Goal: Information Seeking & Learning: Learn about a topic

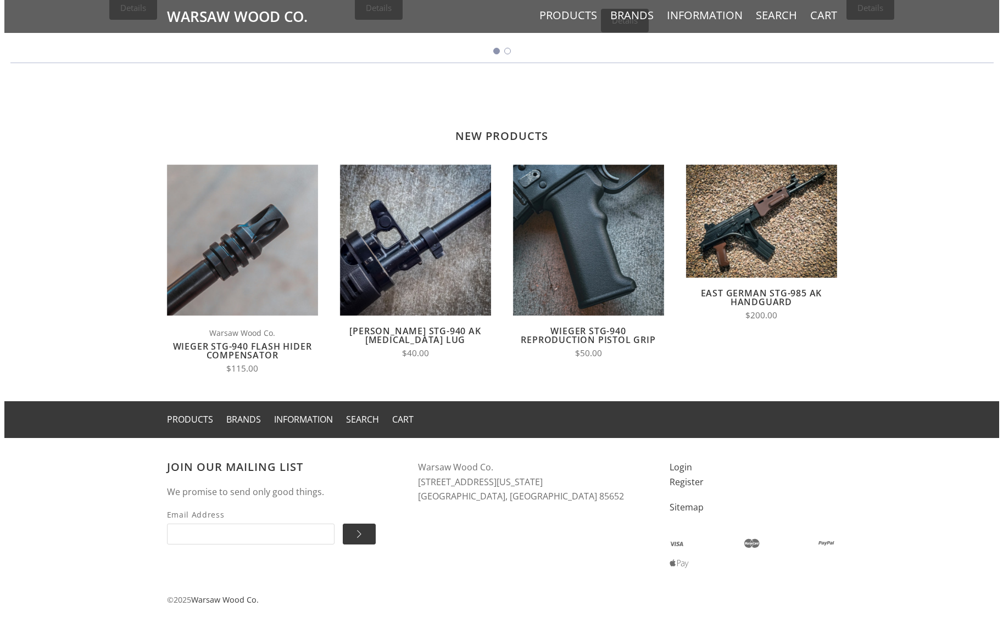
scroll to position [769, 0]
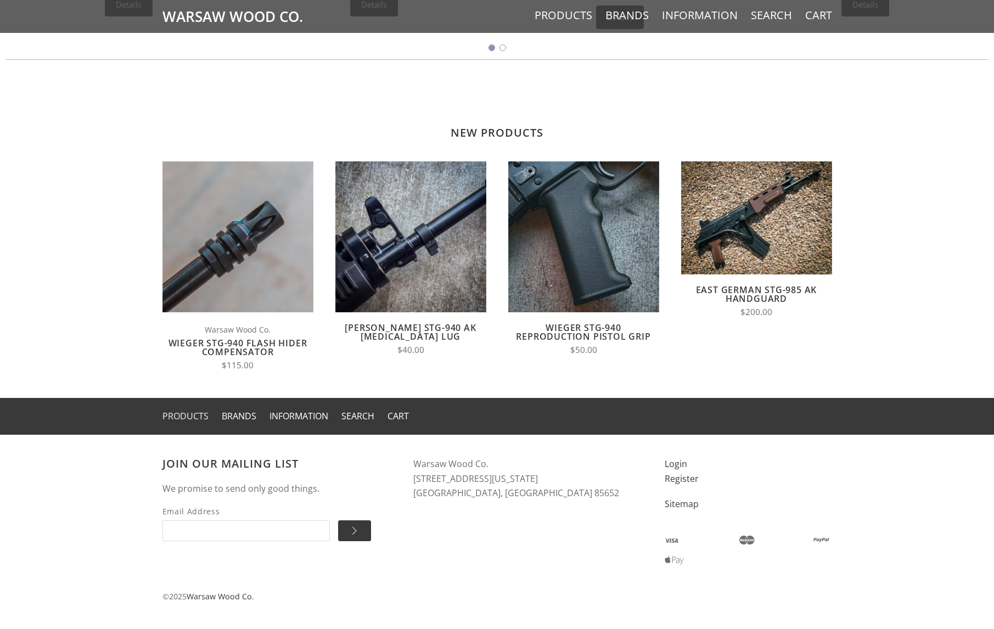
click at [189, 416] on link "Products" at bounding box center [186, 416] width 46 height 12
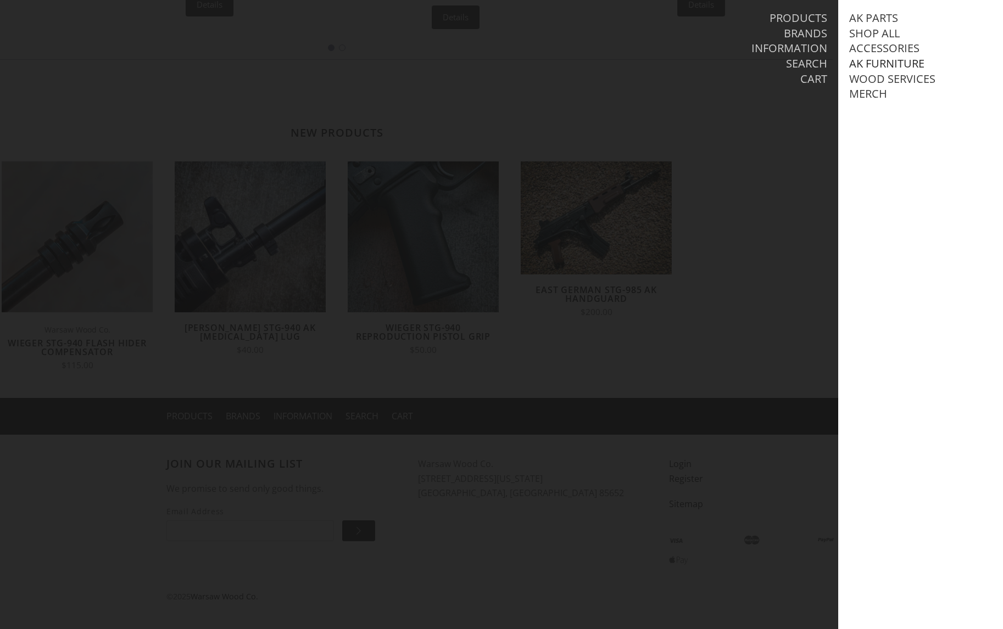
click at [886, 68] on link "AK Furniture" at bounding box center [886, 64] width 75 height 14
click at [881, 77] on link "View all AK Furniture" at bounding box center [922, 79] width 125 height 14
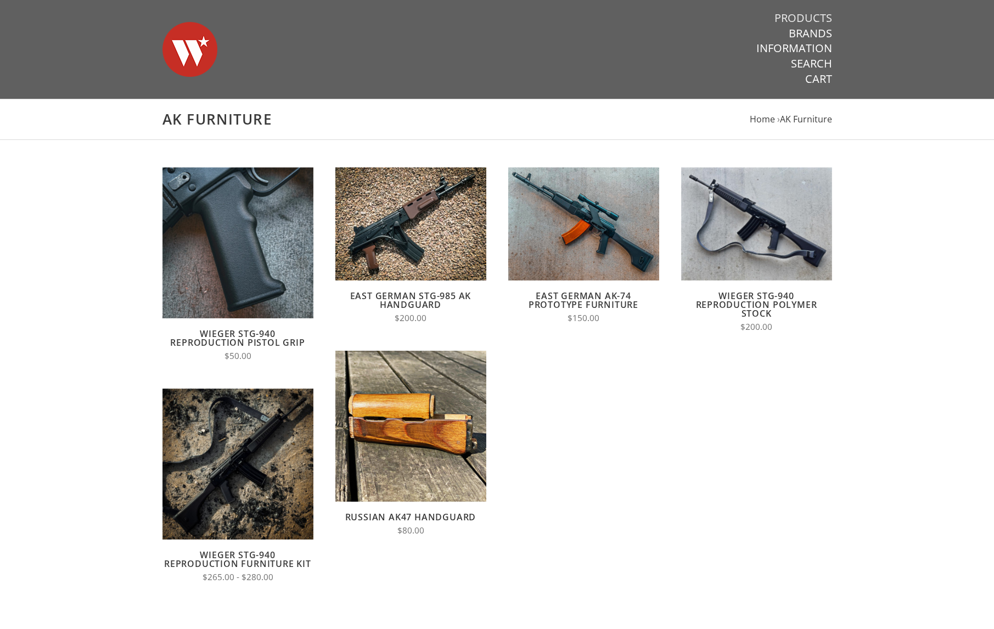
click at [812, 11] on link "Products" at bounding box center [804, 18] width 58 height 14
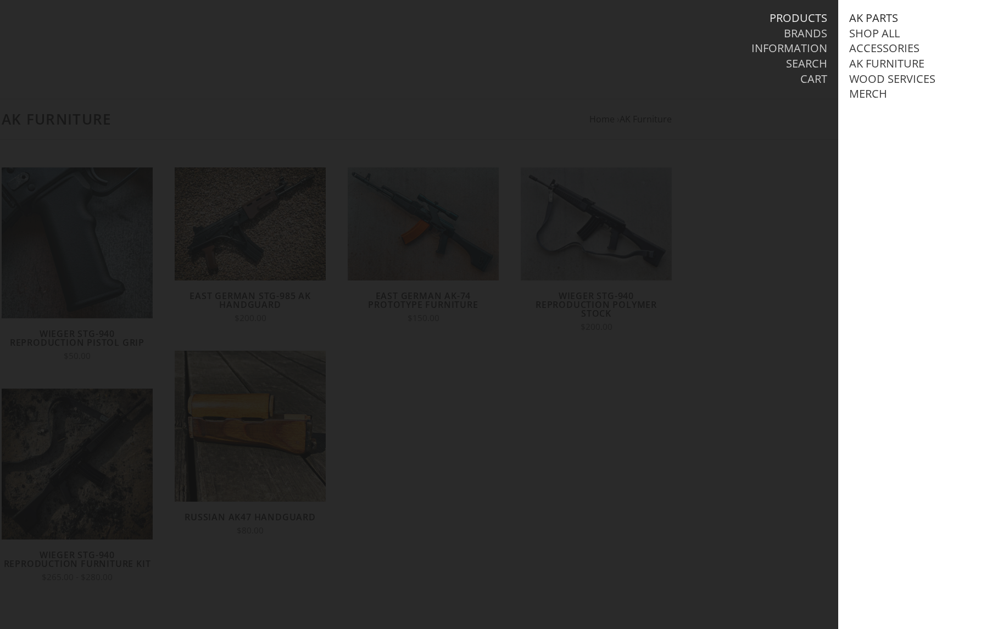
click at [870, 15] on link "AK Parts" at bounding box center [873, 18] width 49 height 14
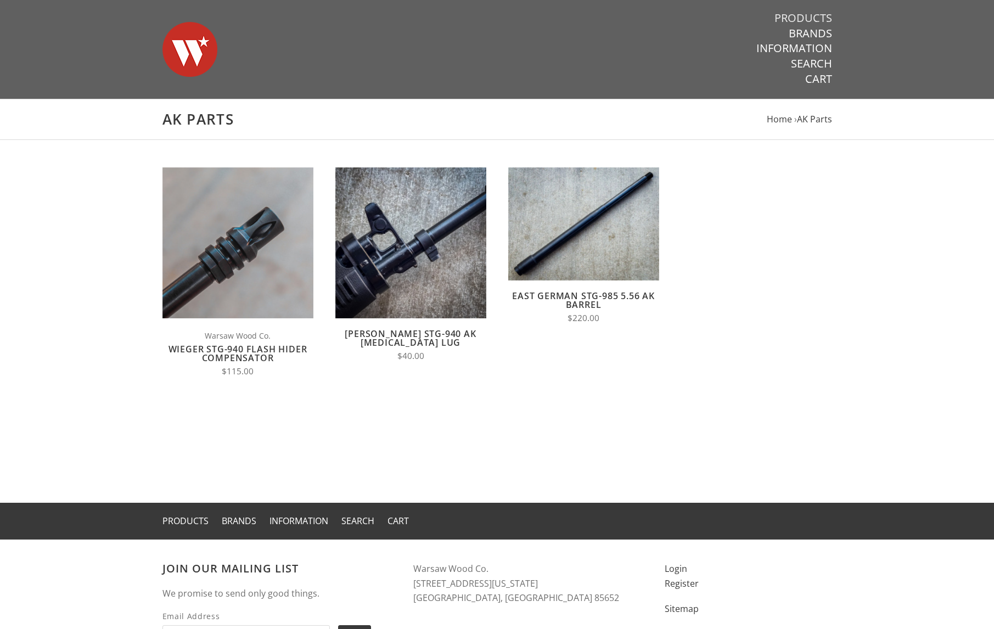
click at [822, 18] on link "Products" at bounding box center [804, 18] width 58 height 14
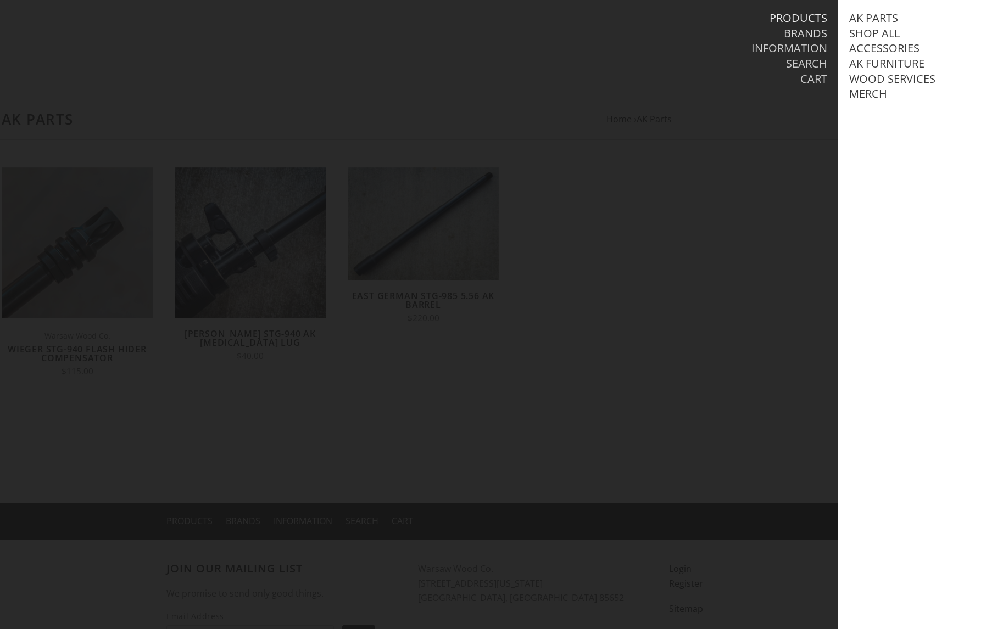
click at [820, 33] on link "Brands" at bounding box center [804, 33] width 43 height 14
click at [818, 17] on link "Products" at bounding box center [798, 18] width 58 height 14
click at [818, 38] on link "Brands" at bounding box center [804, 33] width 43 height 14
click at [900, 16] on link "Warsaw Wood Co." at bounding box center [902, 18] width 107 height 14
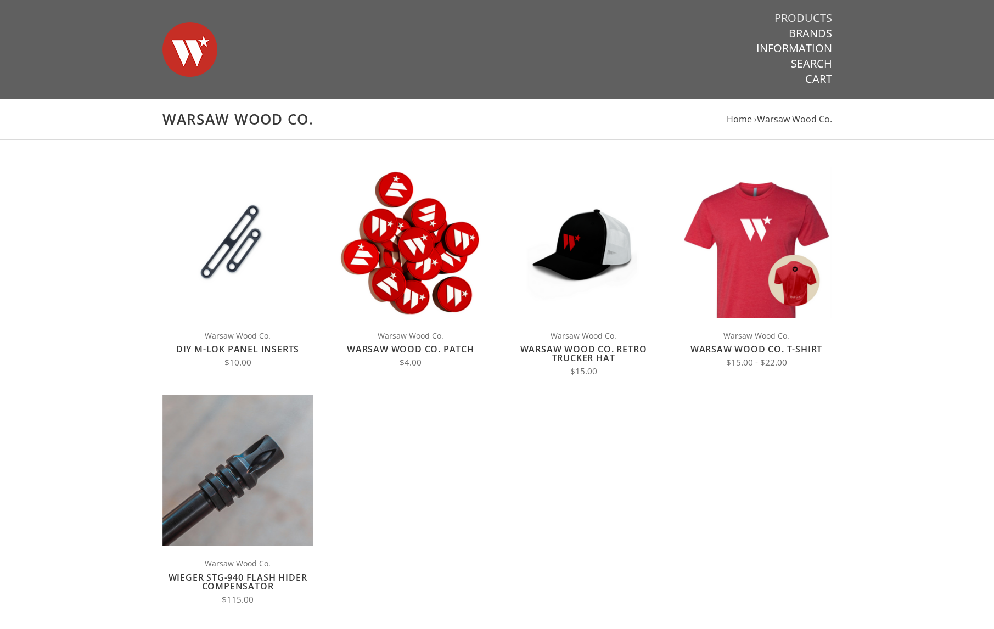
click at [793, 14] on link "Products" at bounding box center [804, 18] width 58 height 14
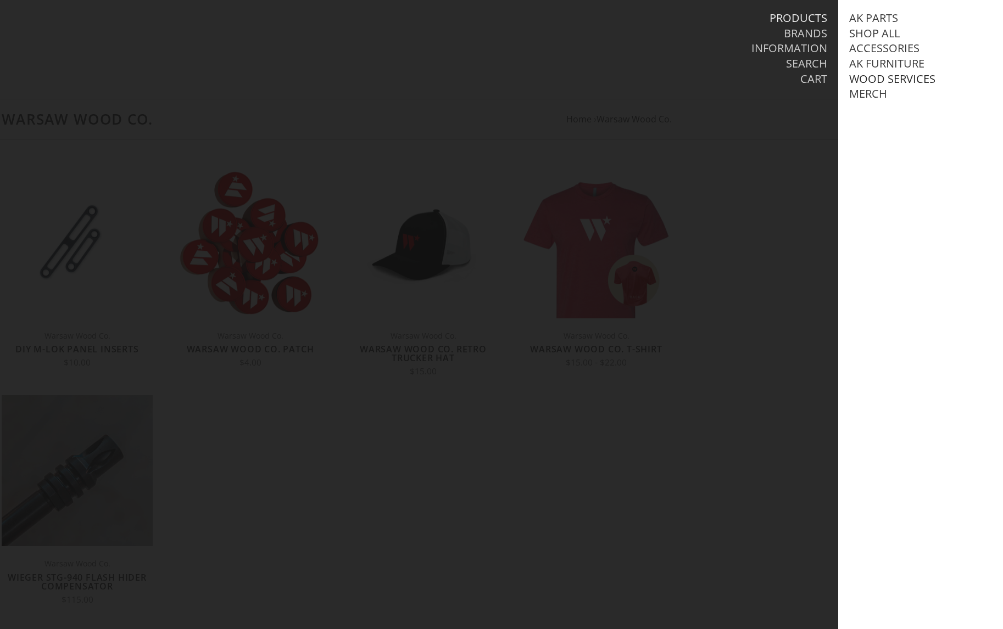
click at [880, 78] on link "Wood Services" at bounding box center [892, 79] width 86 height 14
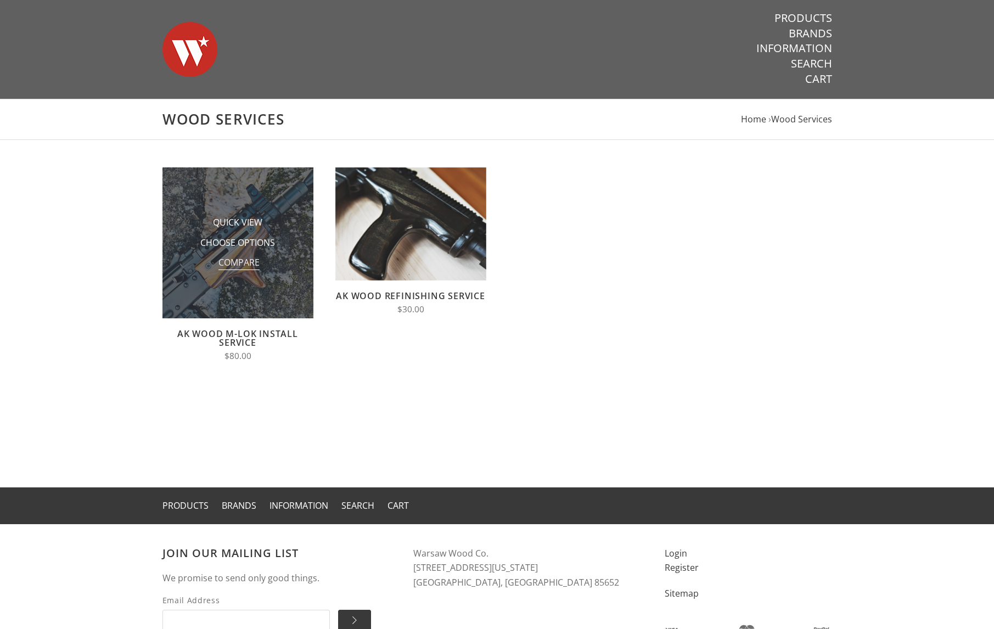
click at [240, 260] on span "Compare" at bounding box center [239, 263] width 41 height 14
click at [216, 266] on input "Compare" at bounding box center [216, 266] width 0 height 0
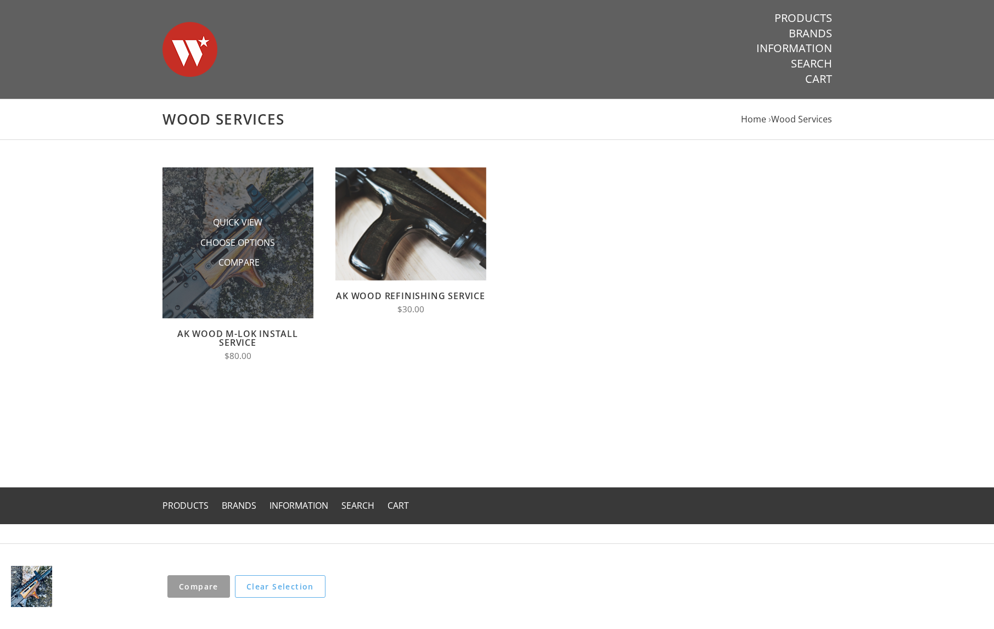
click at [210, 193] on img at bounding box center [238, 242] width 151 height 151
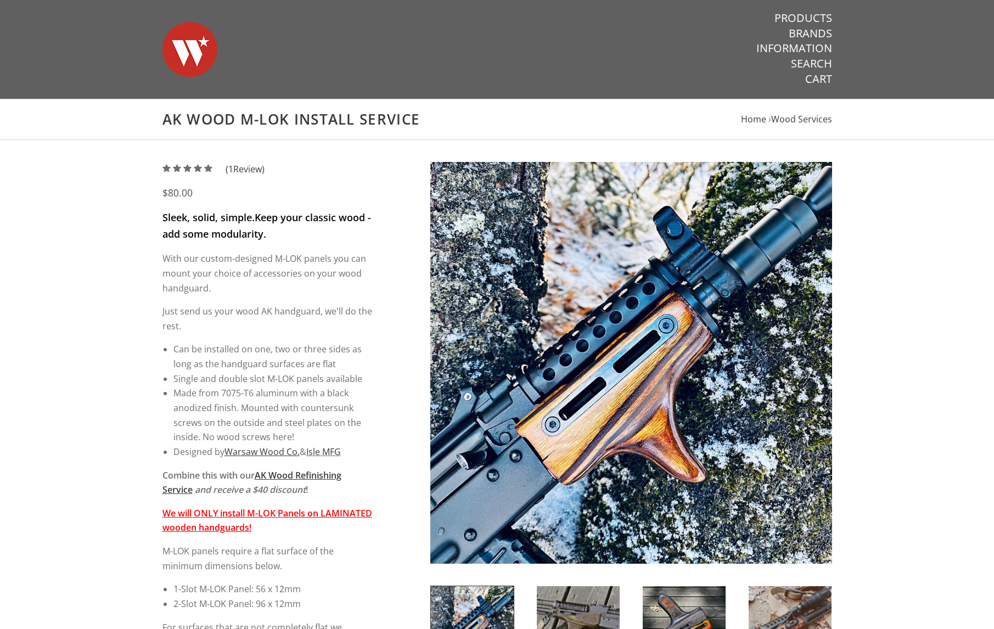
click at [253, 385] on li "Single and double slot M-LOK panels available" at bounding box center [272, 379] width 199 height 15
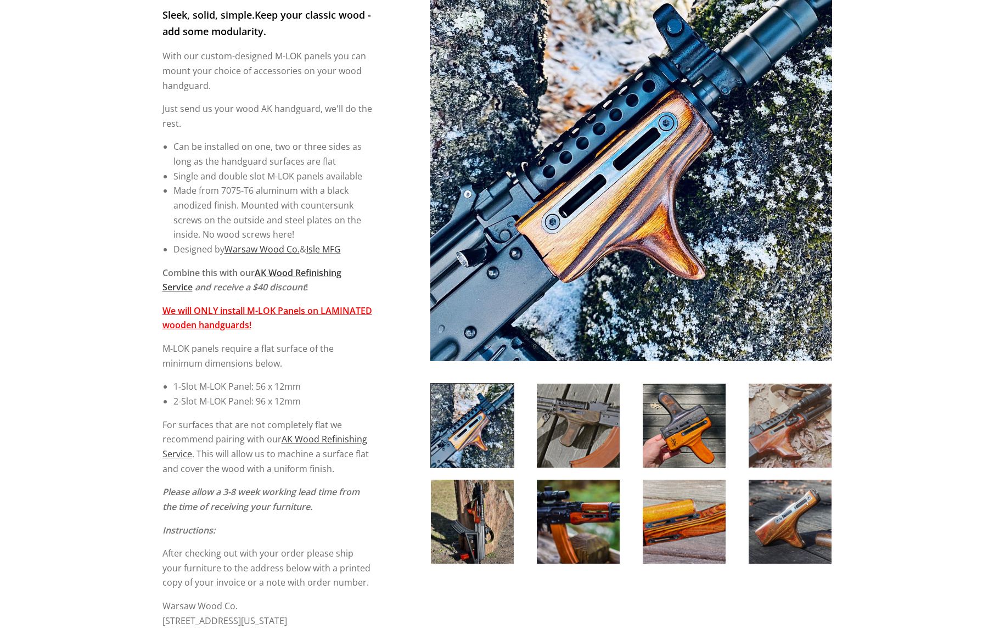
scroll to position [220, 0]
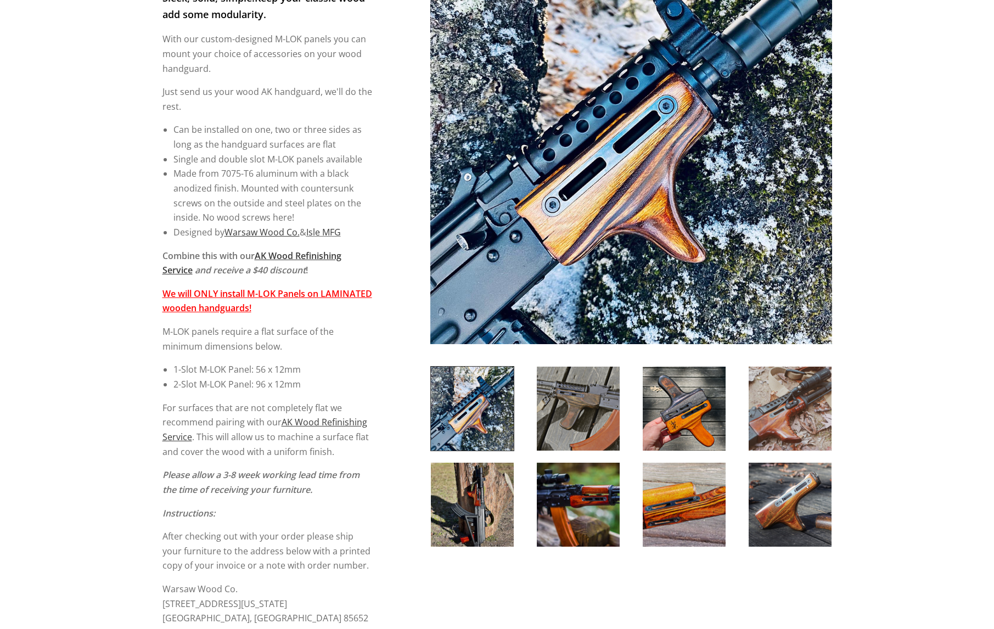
click at [492, 422] on img at bounding box center [472, 409] width 83 height 84
click at [582, 416] on img at bounding box center [578, 409] width 83 height 84
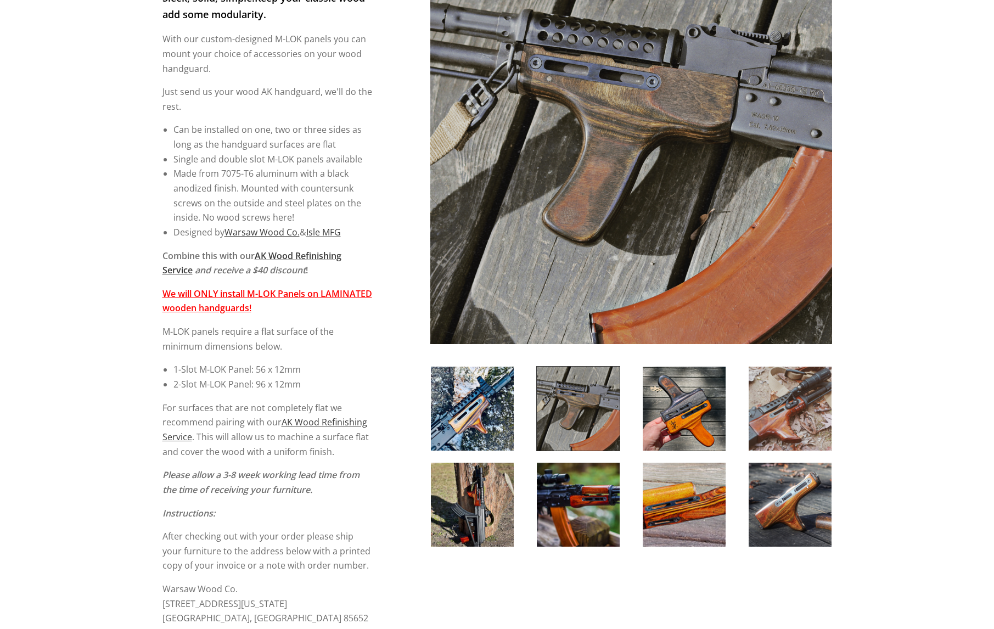
click at [698, 422] on img at bounding box center [684, 409] width 83 height 84
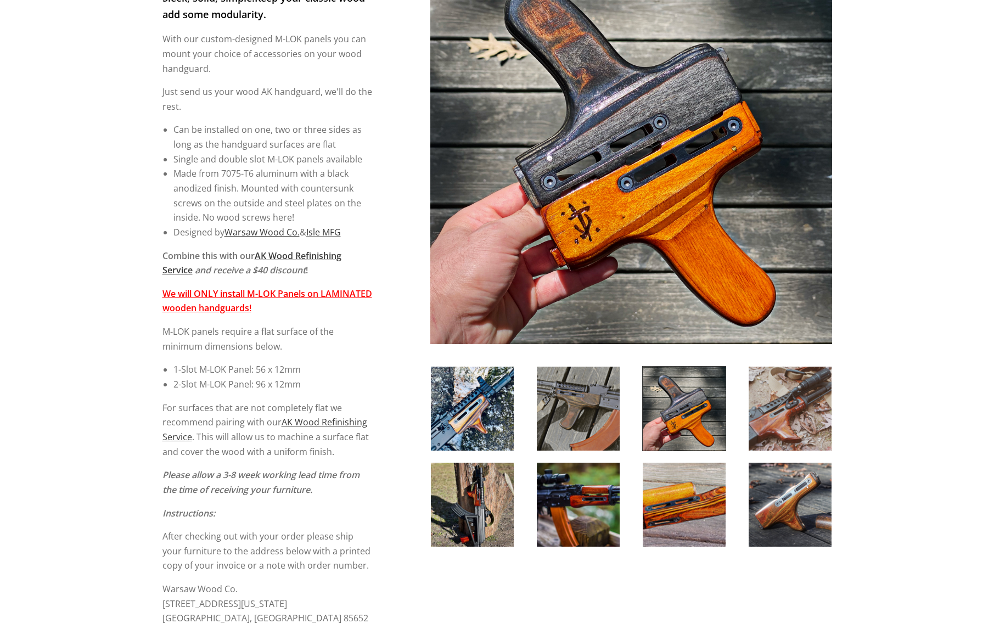
click at [784, 418] on img at bounding box center [790, 409] width 83 height 84
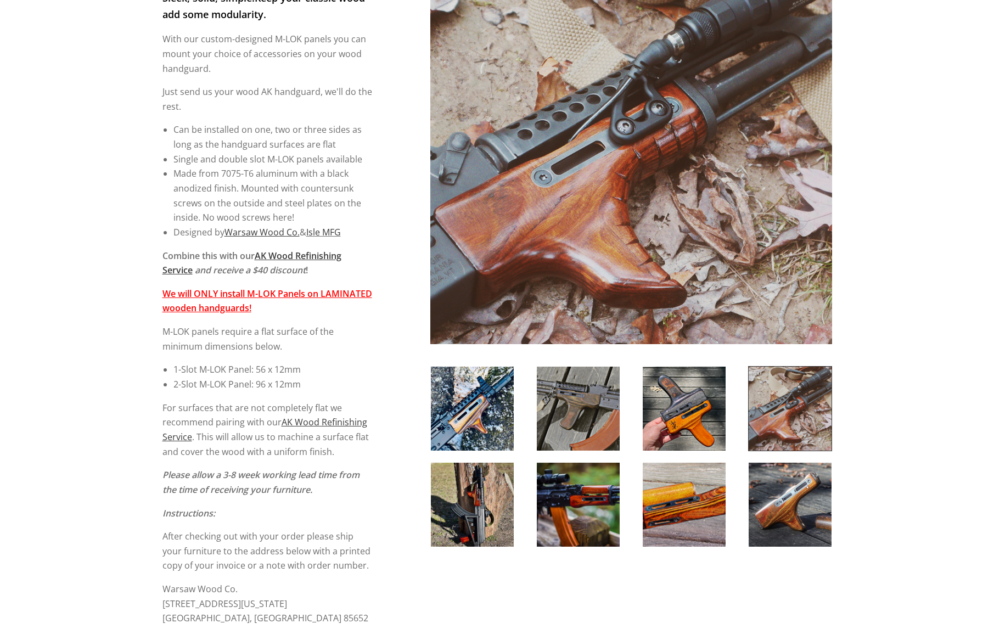
click at [467, 411] on img at bounding box center [472, 409] width 83 height 84
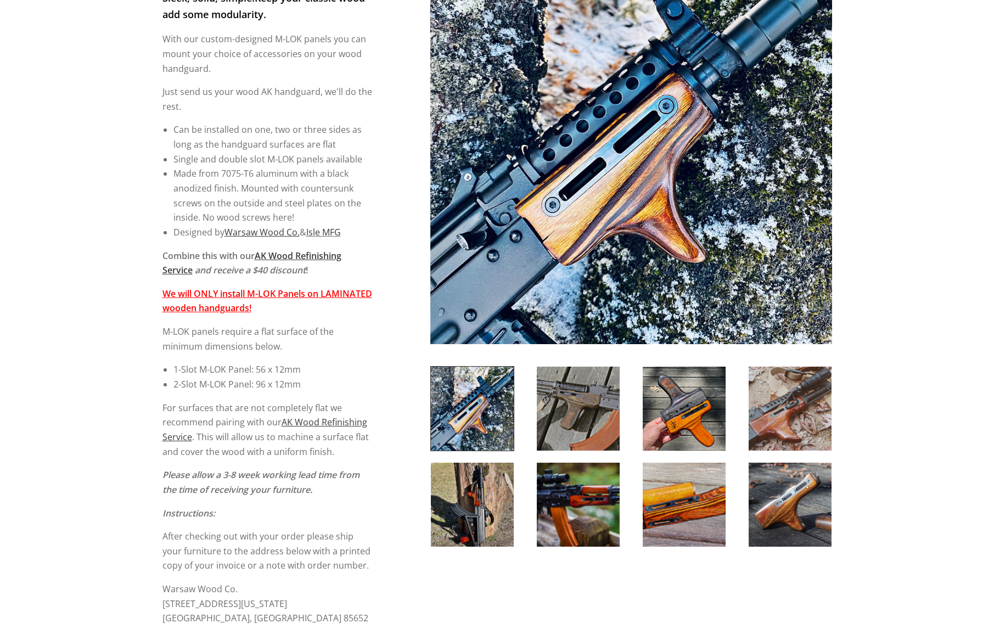
click at [480, 508] on img at bounding box center [472, 505] width 83 height 84
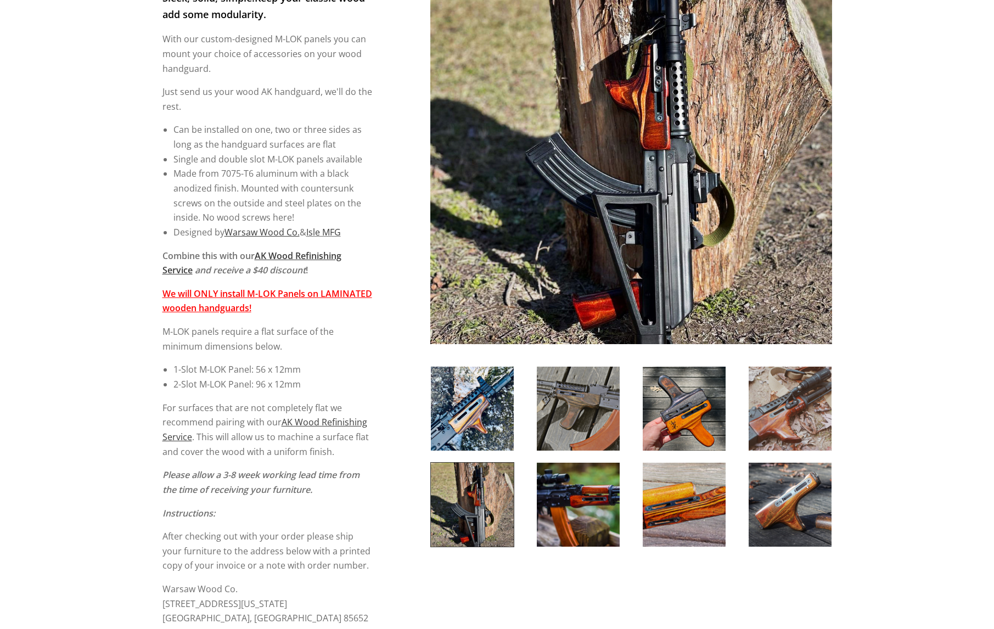
click at [592, 501] on img at bounding box center [578, 505] width 83 height 84
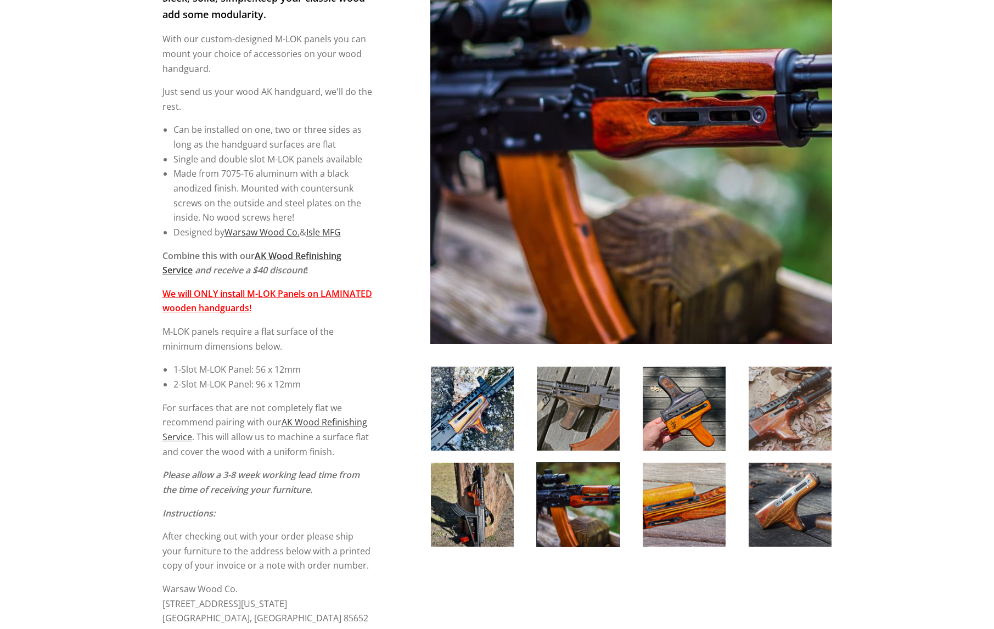
click at [672, 499] on img at bounding box center [684, 505] width 83 height 84
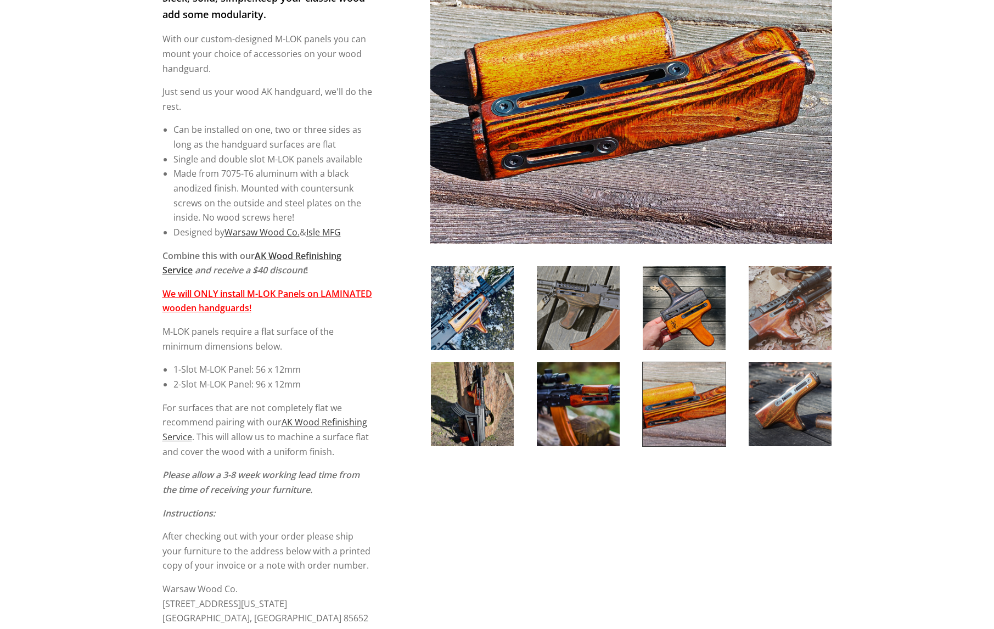
click at [770, 415] on img at bounding box center [790, 404] width 83 height 84
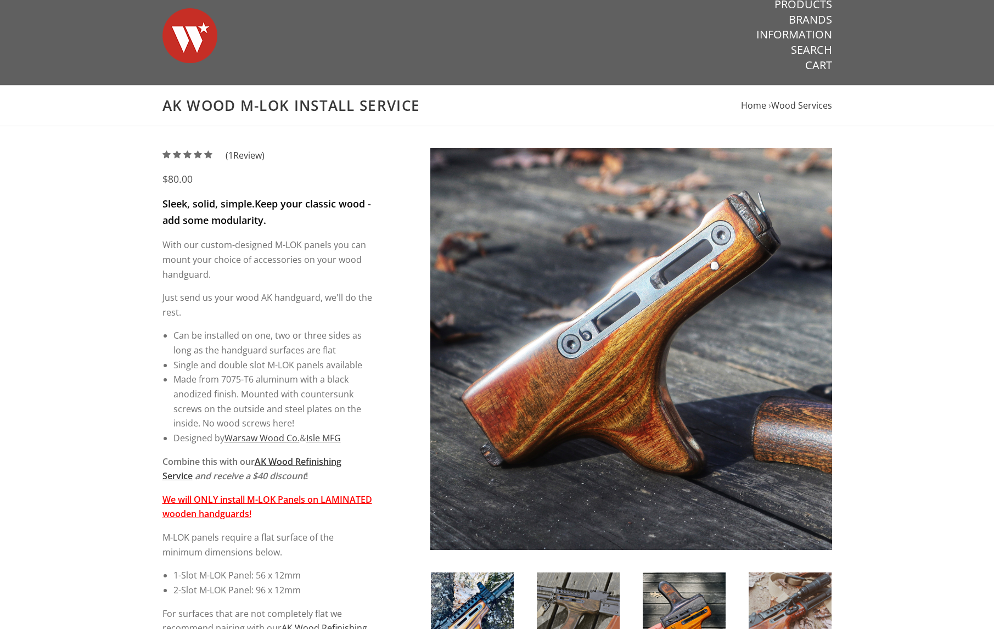
scroll to position [0, 0]
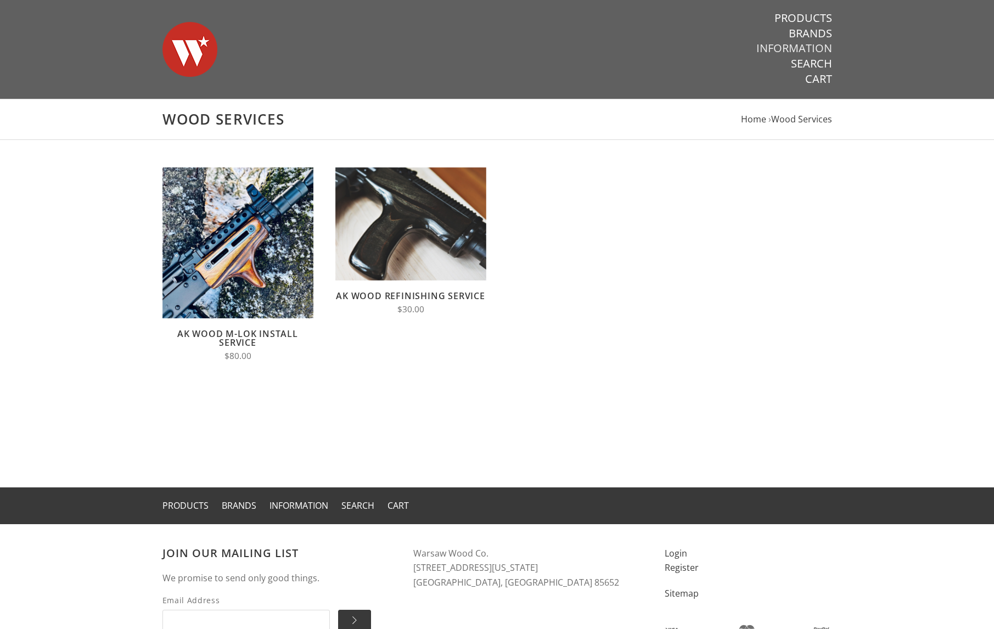
click at [806, 48] on link "Information" at bounding box center [795, 48] width 76 height 14
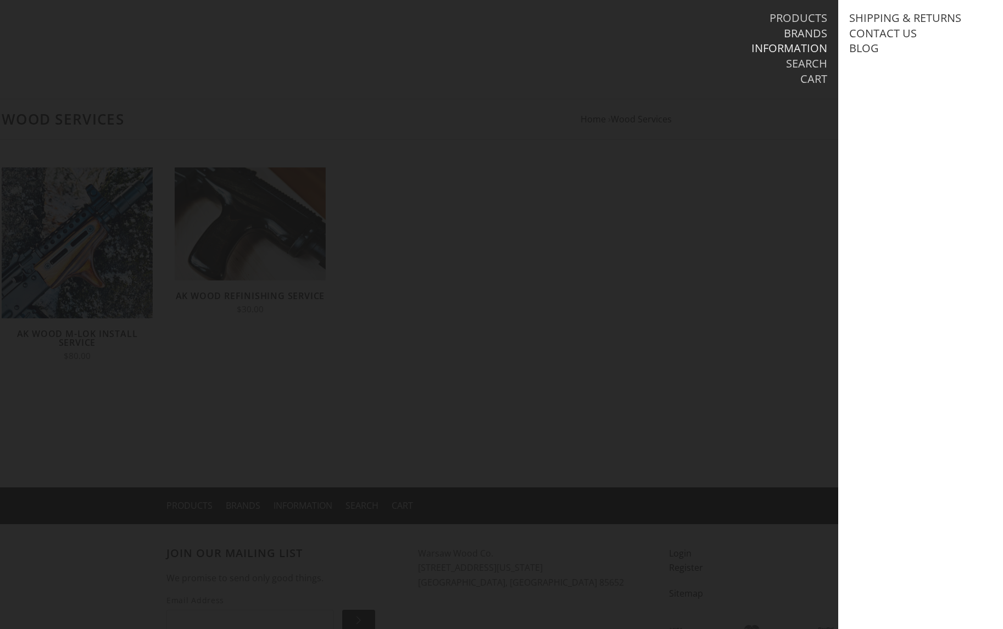
click at [803, 35] on link "Brands" at bounding box center [804, 33] width 43 height 14
click at [807, 18] on link "Products" at bounding box center [798, 18] width 58 height 14
click at [888, 65] on link "AK Furniture" at bounding box center [886, 64] width 75 height 14
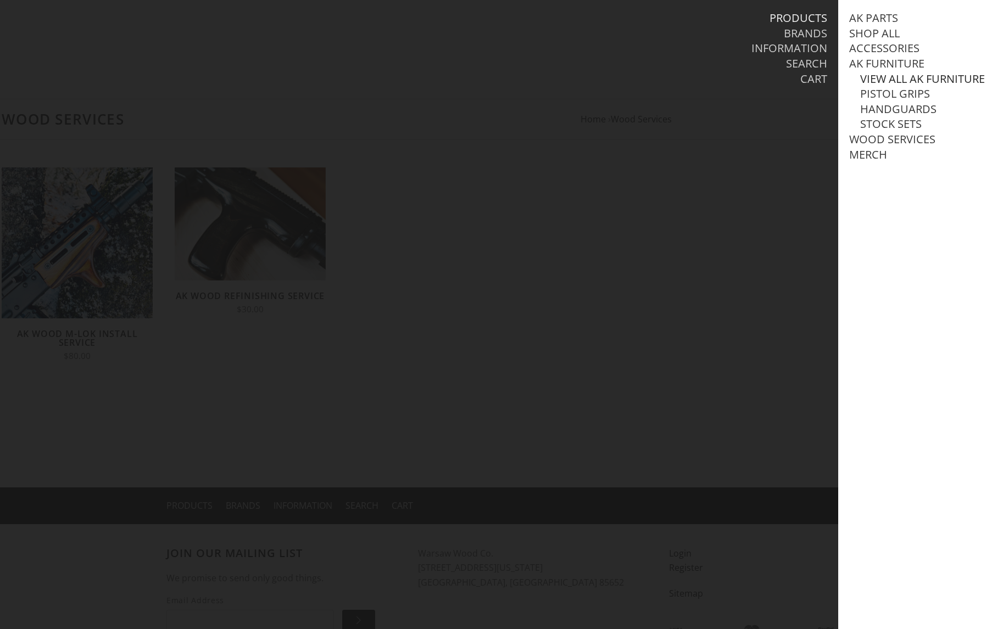
click at [902, 77] on link "View all AK Furniture" at bounding box center [922, 79] width 125 height 14
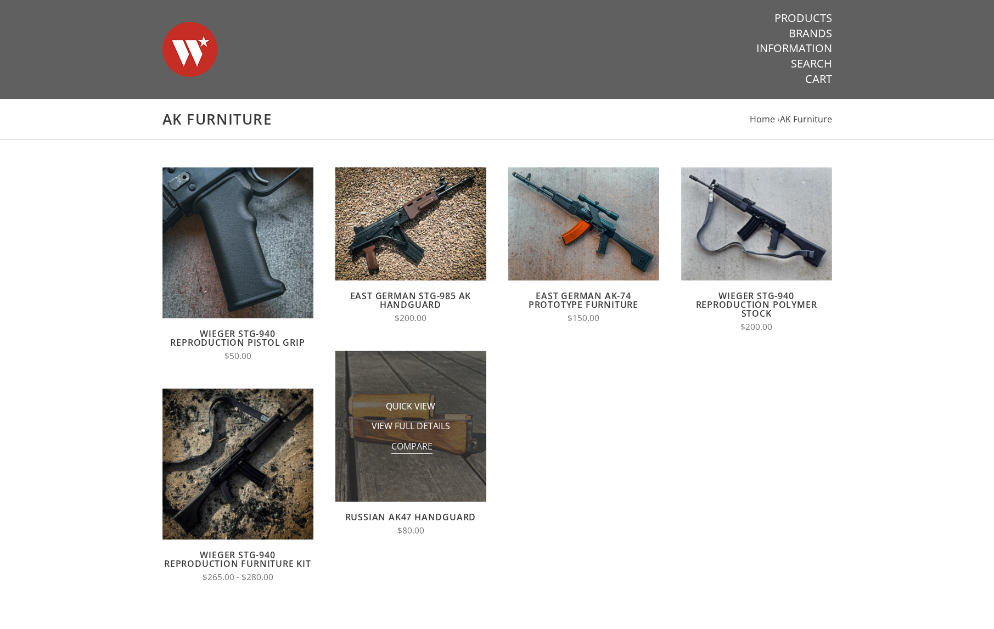
click at [392, 444] on span "Compare" at bounding box center [411, 447] width 41 height 14
click at [389, 450] on input "Compare" at bounding box center [389, 450] width 0 height 0
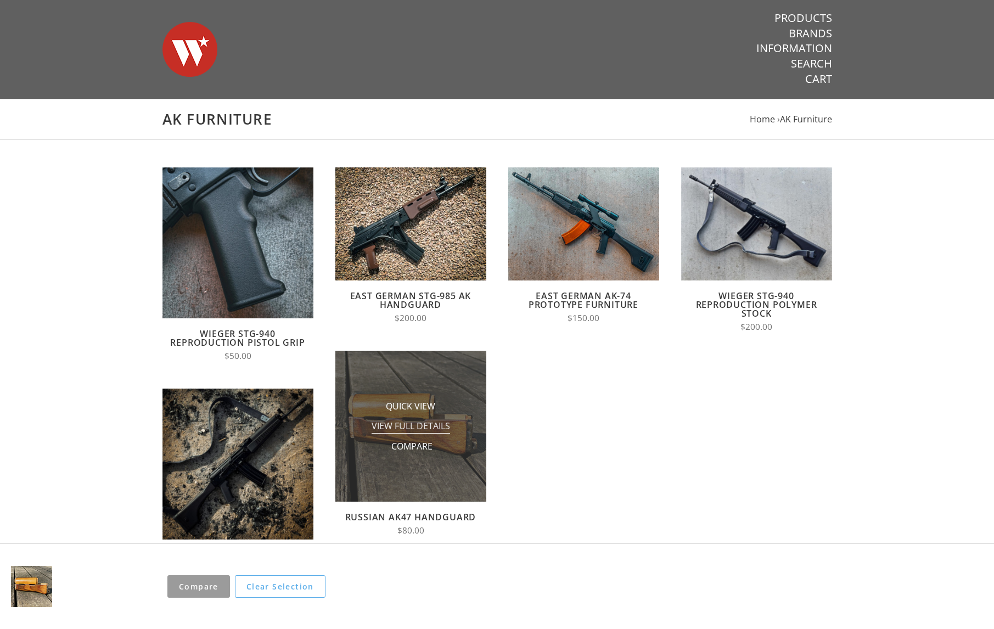
click at [403, 423] on span "View Full Details" at bounding box center [411, 427] width 79 height 14
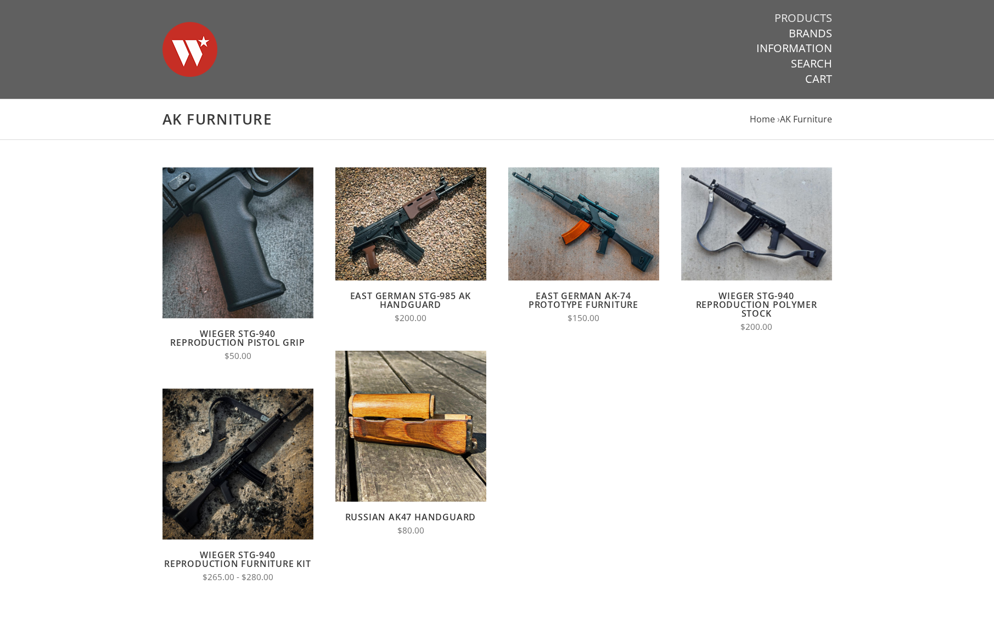
click at [820, 14] on link "Products" at bounding box center [804, 18] width 58 height 14
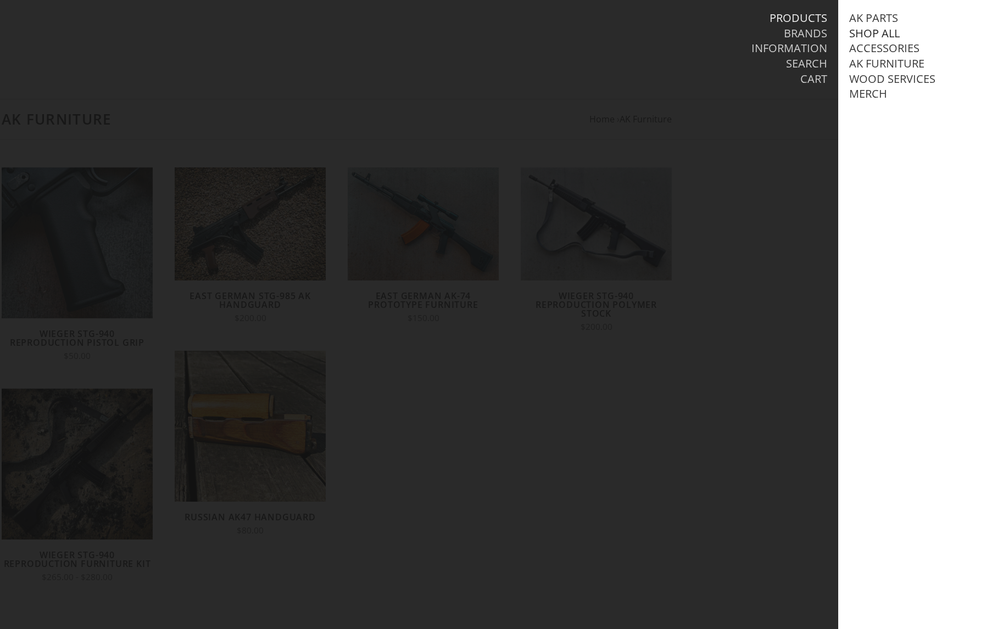
click at [887, 35] on link "Shop All" at bounding box center [874, 33] width 51 height 14
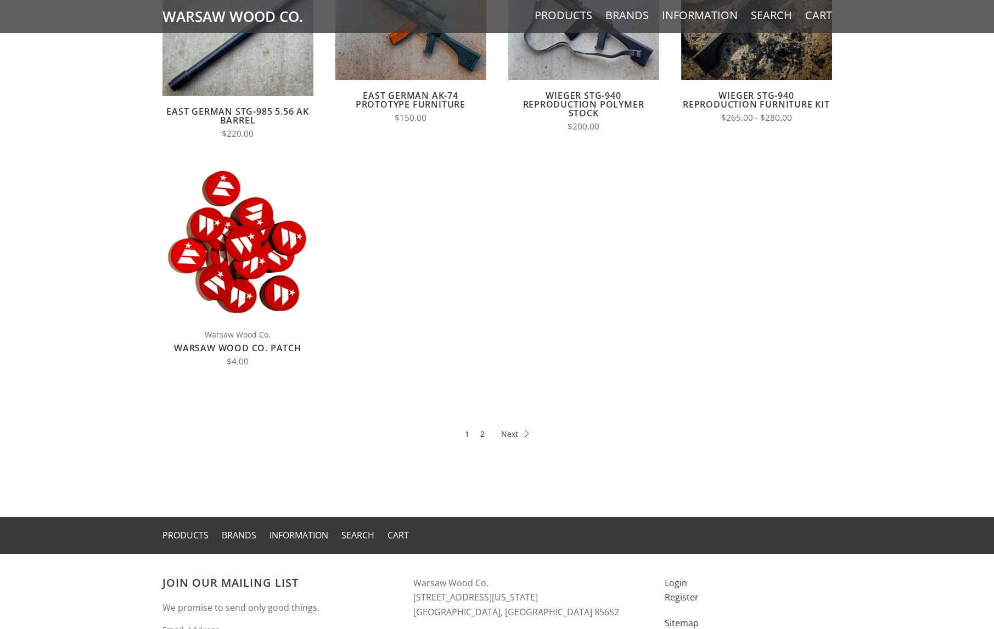
scroll to position [439, 0]
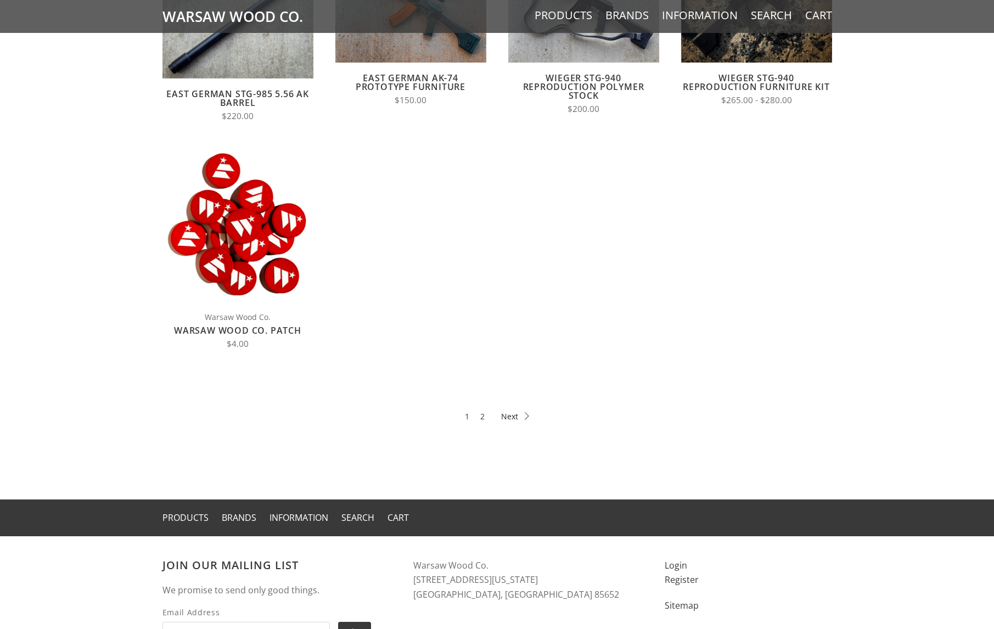
click at [510, 415] on icon at bounding box center [515, 416] width 28 height 8
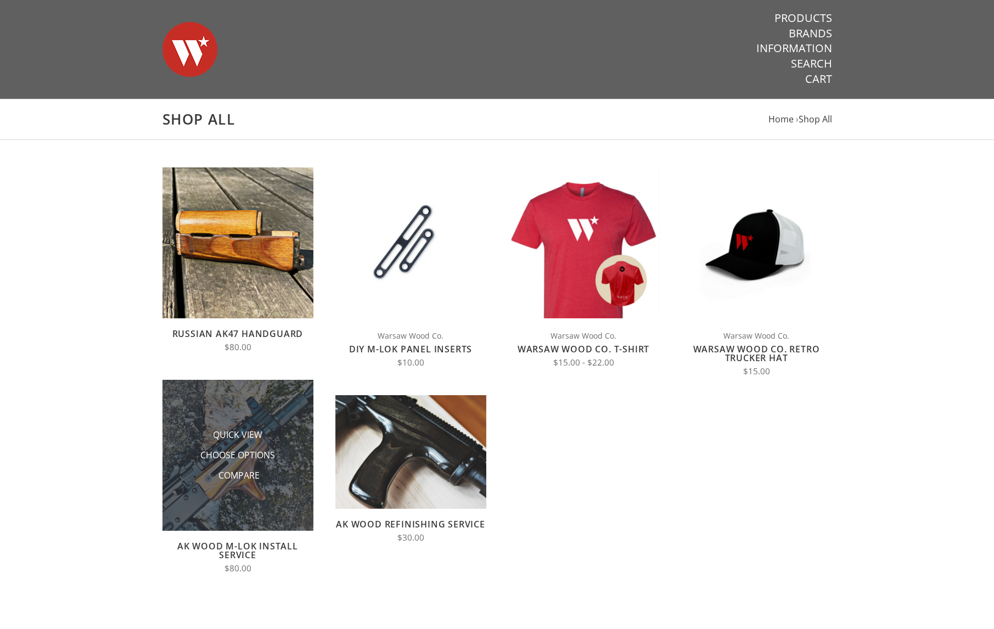
click at [257, 407] on img at bounding box center [238, 455] width 151 height 151
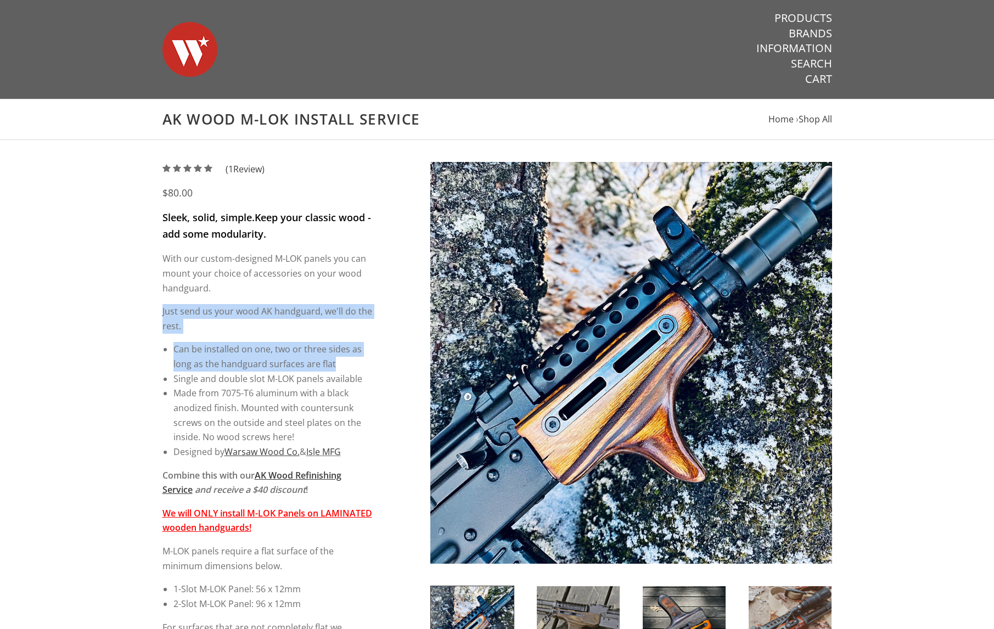
drag, startPoint x: 165, startPoint y: 315, endPoint x: 356, endPoint y: 370, distance: 198.8
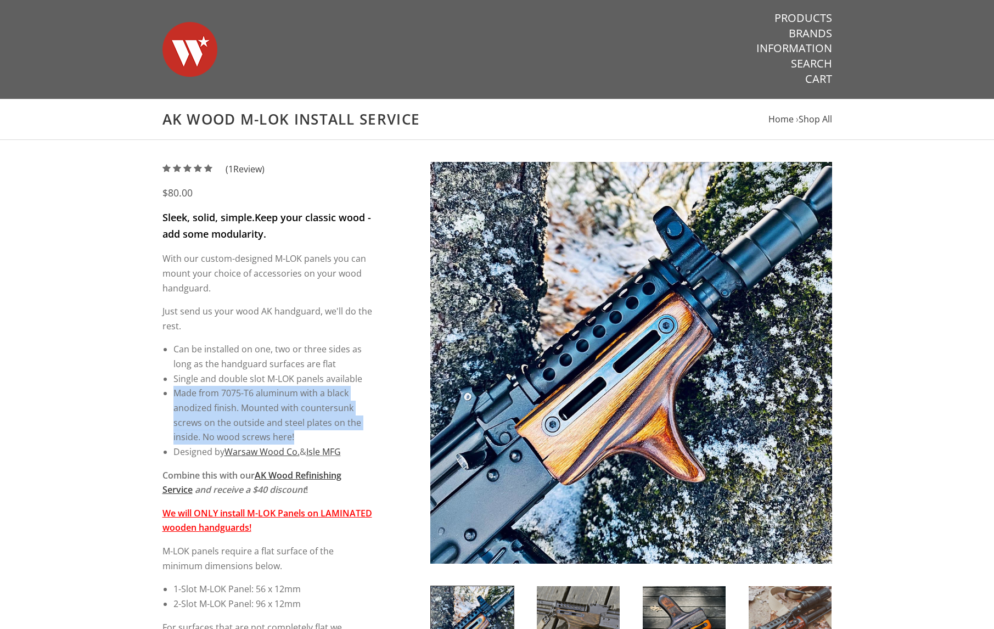
drag, startPoint x: 177, startPoint y: 390, endPoint x: 367, endPoint y: 435, distance: 195.2
click at [367, 435] on li "Made from 7075-T6 aluminum with a black anodized finish. Mounted with countersu…" at bounding box center [272, 415] width 199 height 59
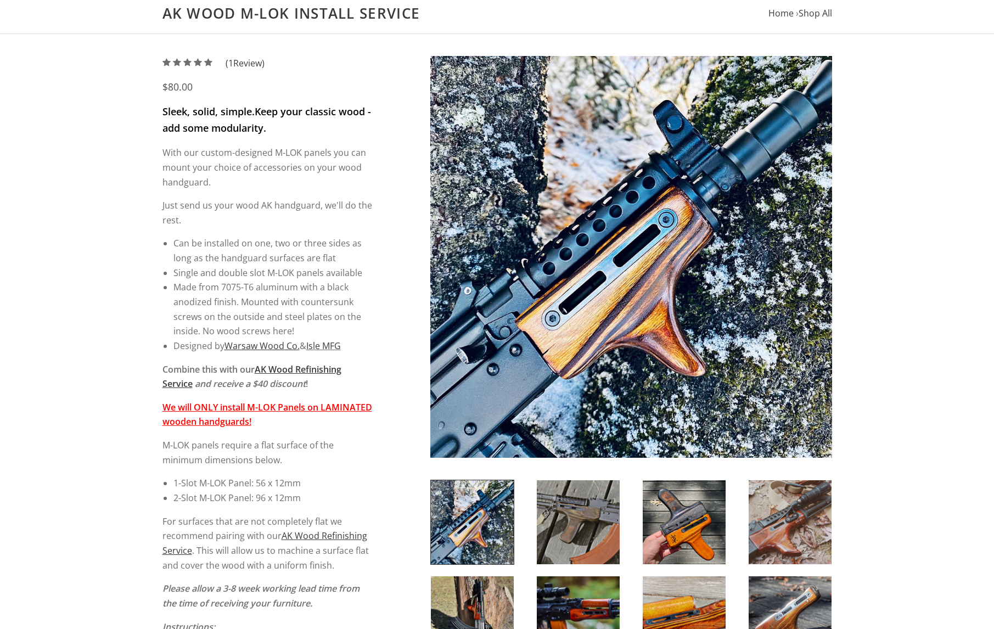
scroll to position [110, 0]
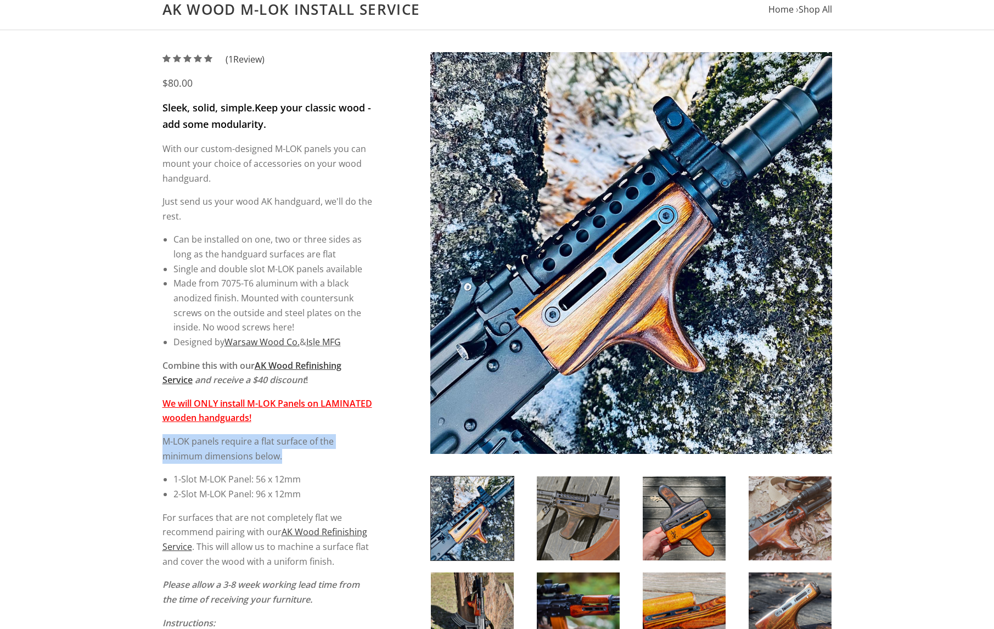
drag, startPoint x: 155, startPoint y: 441, endPoint x: 303, endPoint y: 455, distance: 147.8
click at [303, 455] on div "5 / 5 ( 1 Review) $80.00 Sleek, solid, simple. Keep your classic wood - add som…" at bounding box center [498, 559] width 692 height 1015
drag, startPoint x: 303, startPoint y: 455, endPoint x: 215, endPoint y: 482, distance: 91.2
click at [217, 482] on li "1-Slot M-LOK Panel: 56 x 12mm" at bounding box center [272, 479] width 199 height 15
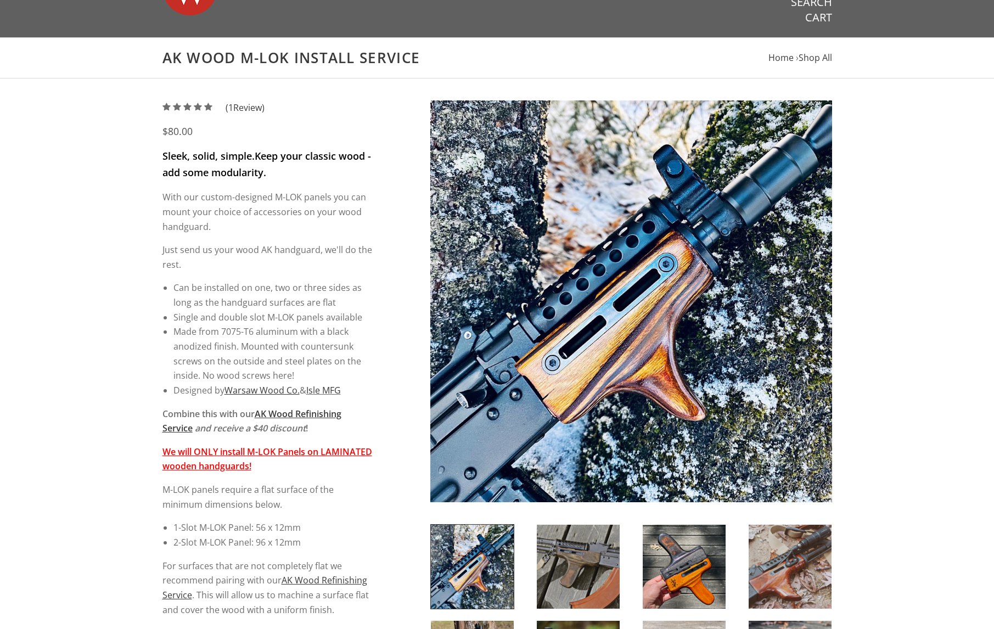
scroll to position [55, 0]
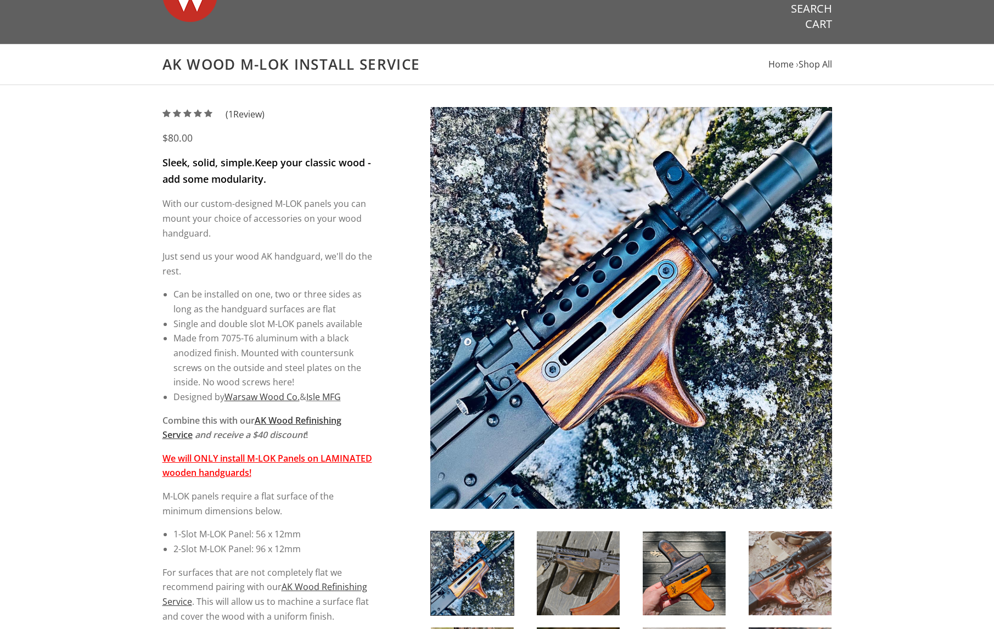
click at [168, 351] on div "Sleek, solid, simple. Keep your classic wood - add some modularity. With our cu…" at bounding box center [268, 473] width 210 height 636
click at [219, 312] on li "Can be installed on one, two or three sides as long as the handguard surfaces a…" at bounding box center [272, 301] width 199 height 29
click at [69, 318] on div "5 / 5 ( 1 Review) $80.00 Sleek, solid, simple. Keep your classic wood - add som…" at bounding box center [497, 614] width 994 height 1059
